Goal: Task Accomplishment & Management: Manage account settings

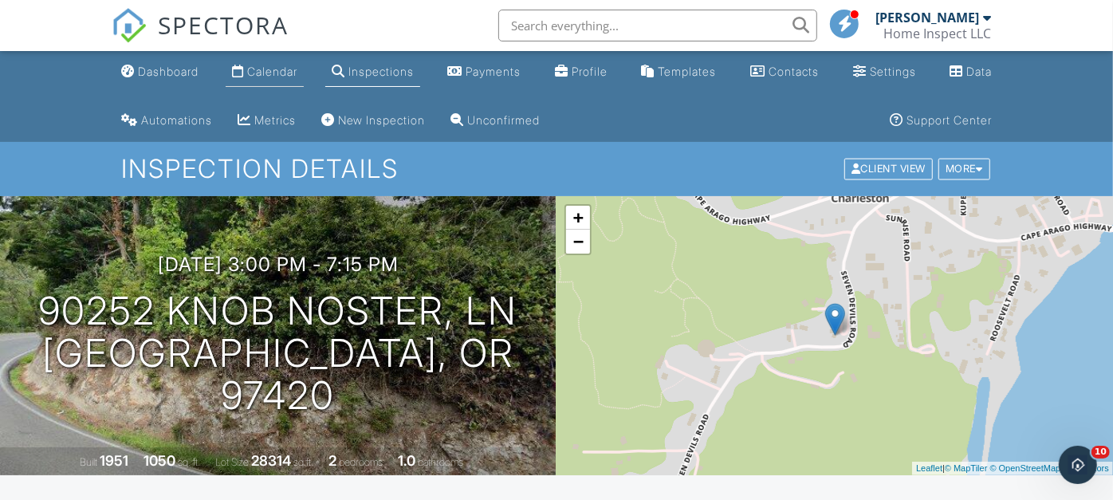
click at [269, 70] on div "Calendar" at bounding box center [272, 72] width 50 height 14
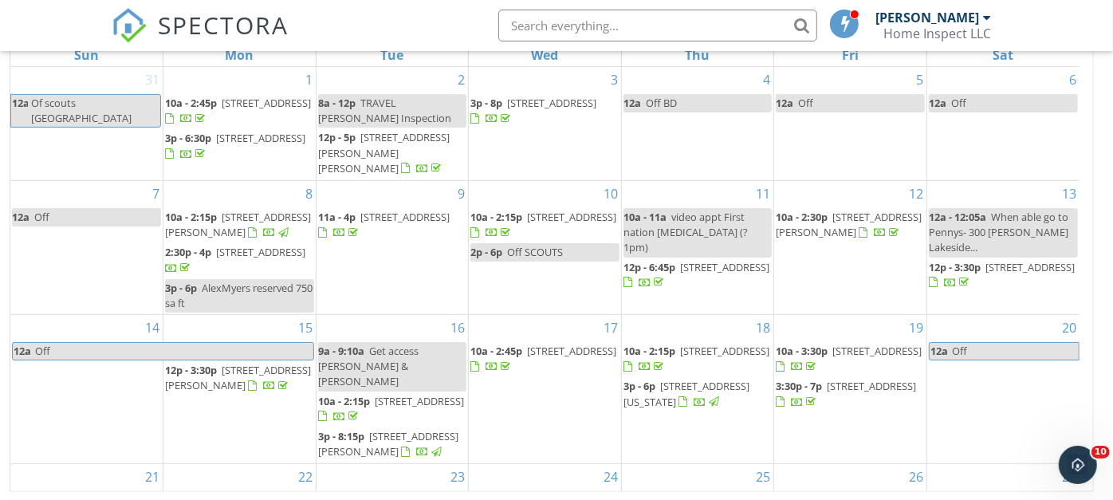
scroll to position [175, 0]
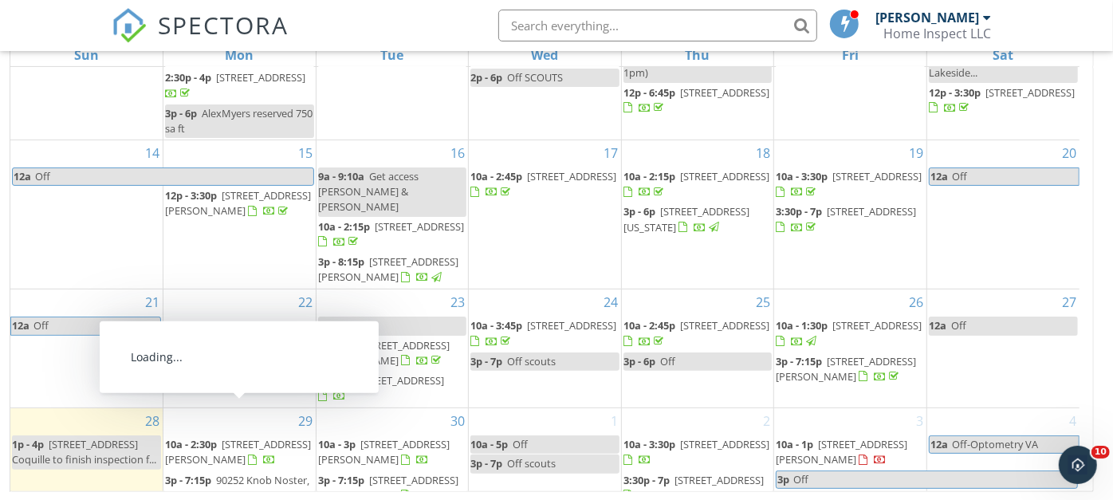
click at [260, 437] on span "2630 Stanton St, North Bend 97459" at bounding box center [238, 451] width 146 height 29
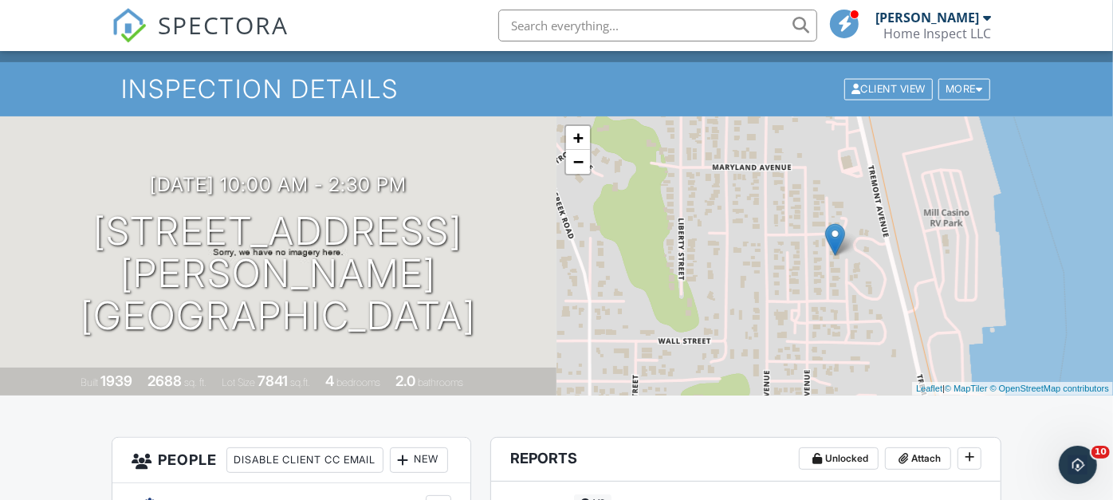
scroll to position [108, 0]
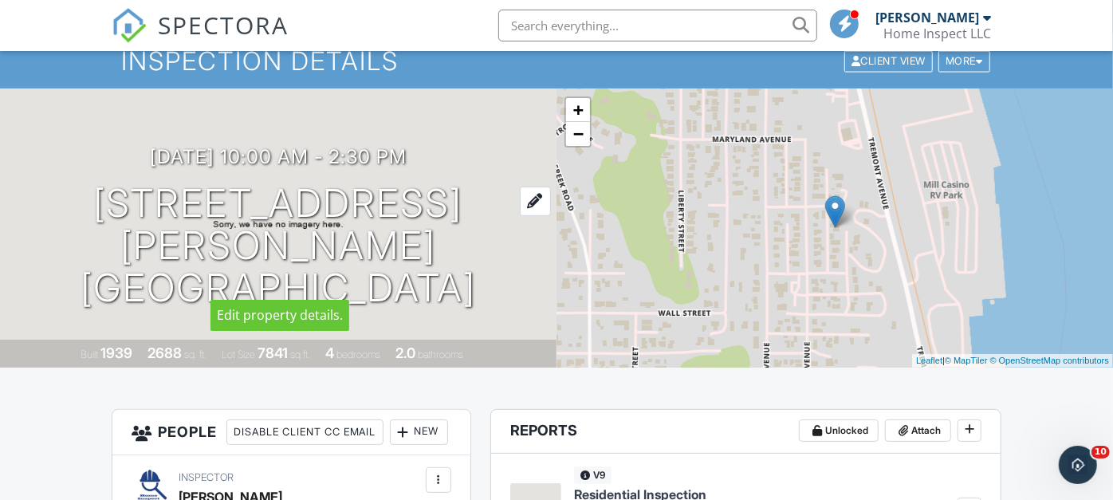
drag, startPoint x: 523, startPoint y: 283, endPoint x: 80, endPoint y: 238, distance: 445.4
click at [80, 238] on div "09/29/2025 10:00 am - 2:30 pm 2630 Stanton St North Bend, OR 97459" at bounding box center [278, 227] width 556 height 163
copy h1 "2630 Stanton St North Bend, OR 97459"
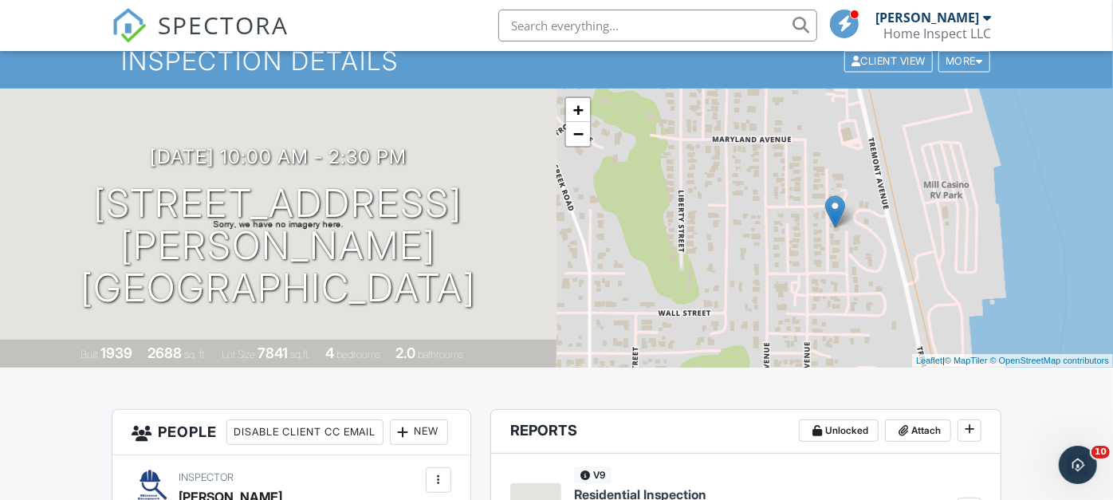
click at [63, 132] on div "09/29/2025 10:00 am - 2:30 pm 2630 Stanton St North Bend, OR 97459 Built 1939 2…" at bounding box center [278, 227] width 556 height 279
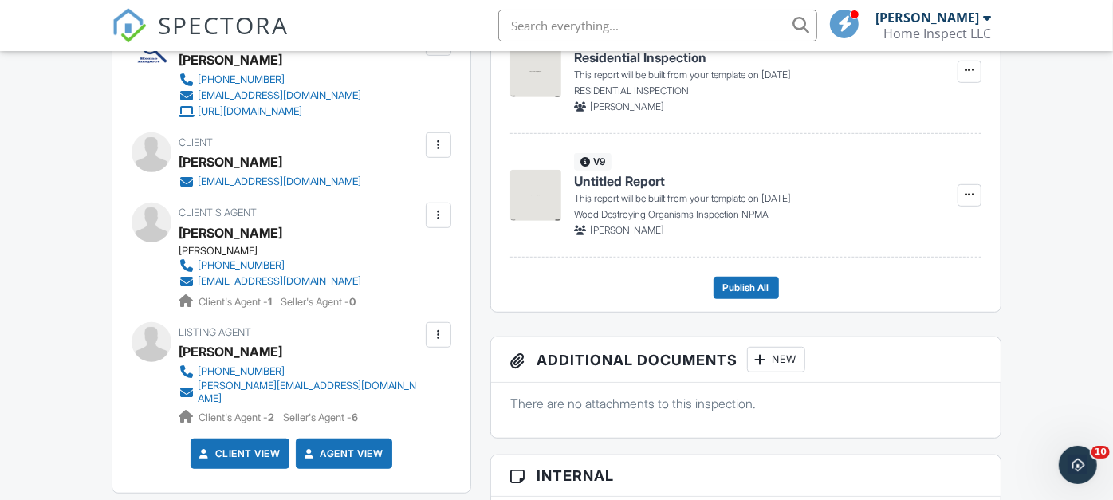
scroll to position [981, 0]
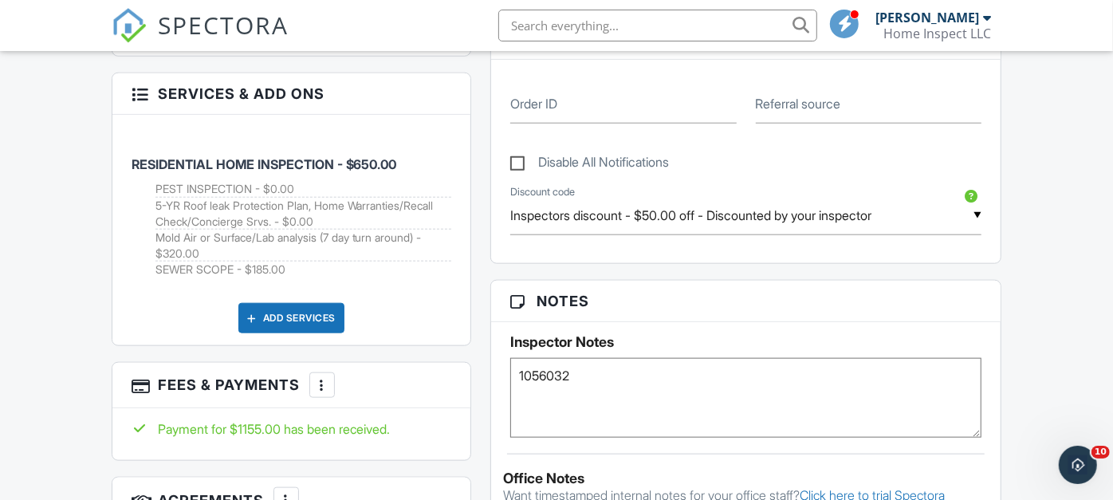
click at [610, 373] on textarea "1056032" at bounding box center [745, 398] width 471 height 80
paste textarea "2021 updates include a new roof and gutters on the home and garage, fresh inter…"
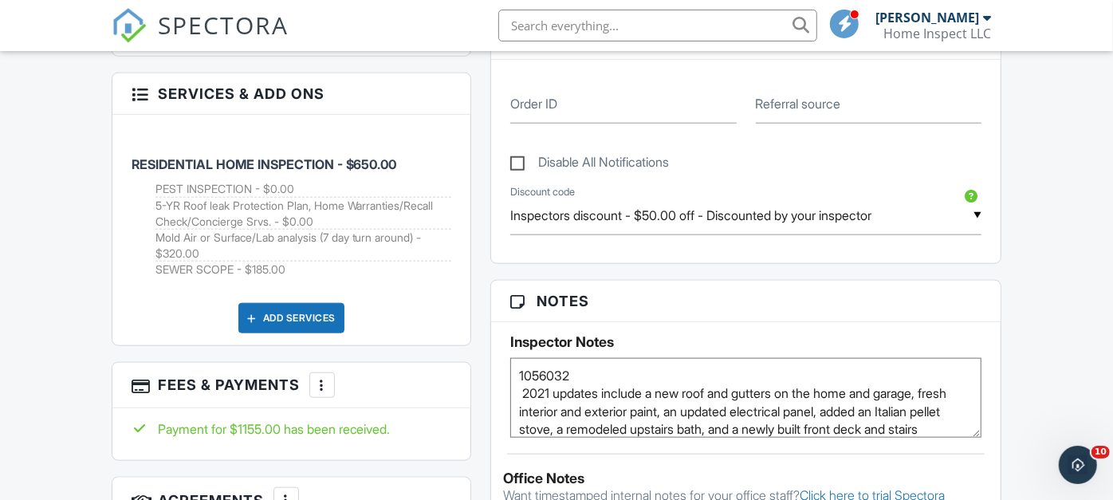
scroll to position [18, 0]
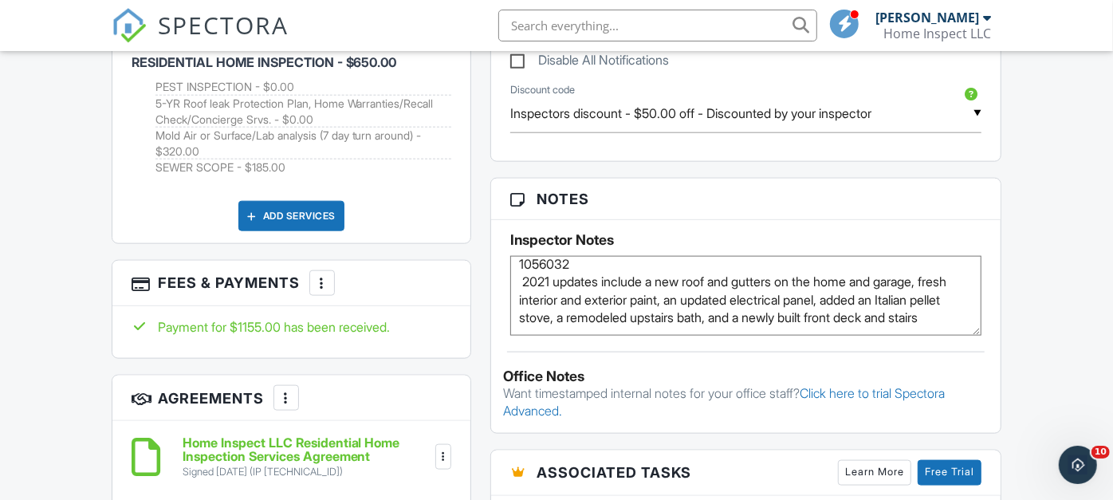
scroll to position [1079, 0]
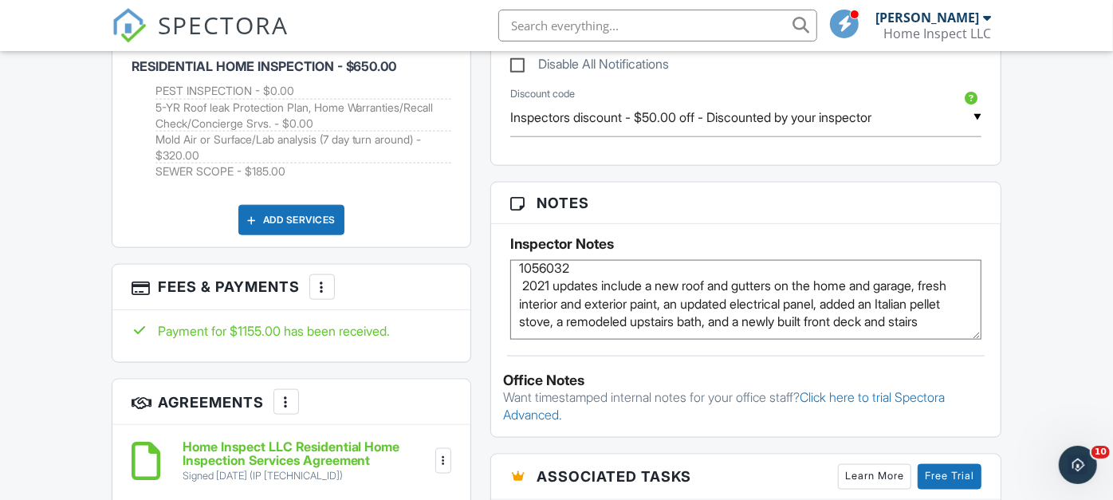
click at [647, 327] on textarea "1056032" at bounding box center [745, 300] width 471 height 80
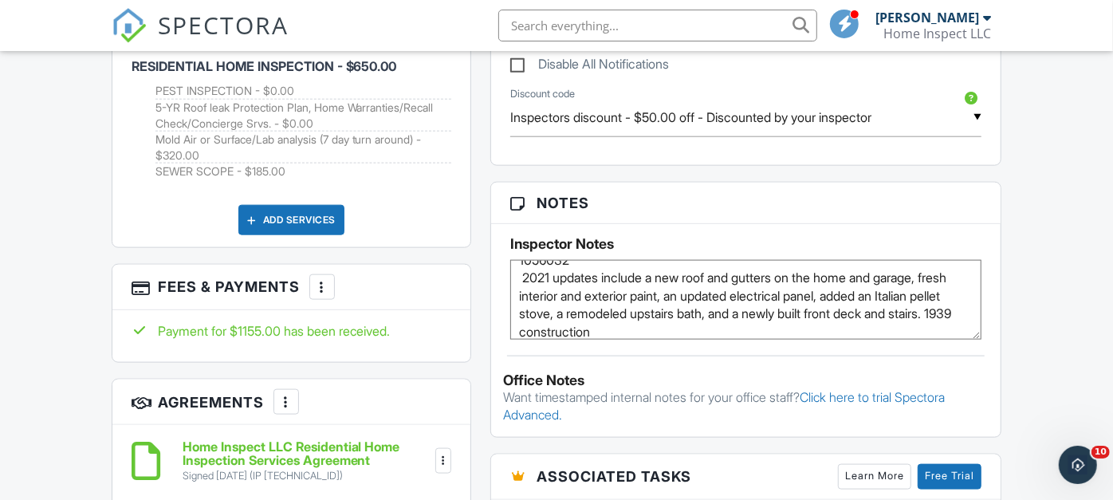
type textarea "1056032 2021 updates include a new roof and gutters on the home and garage, fre…"
click at [1024, 290] on div "Dashboard Calendar Inspections Payments Profile Templates Contacts Settings Dat…" at bounding box center [556, 477] width 1113 height 3011
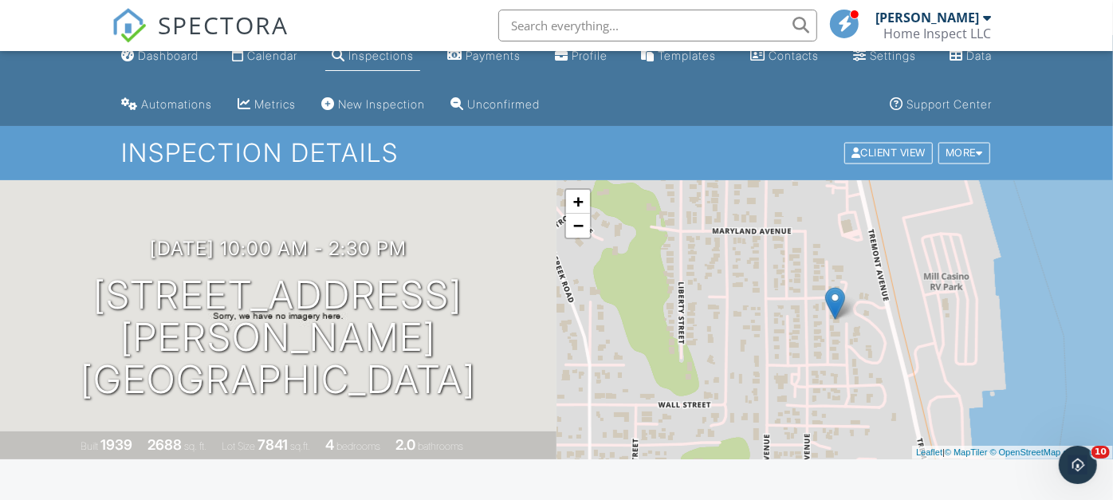
scroll to position [0, 0]
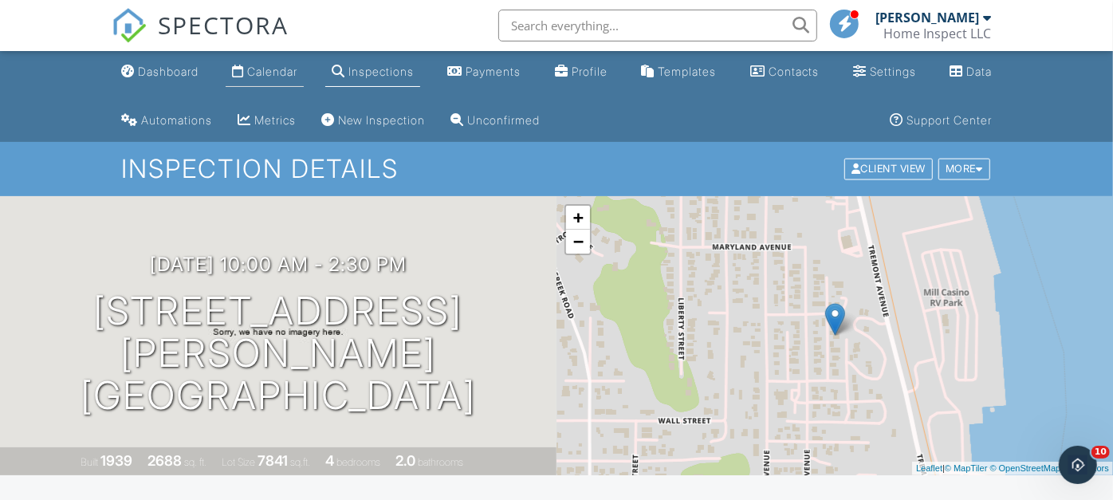
click at [261, 68] on div "Calendar" at bounding box center [272, 72] width 50 height 14
